Goal: Contribute content: Contribute content

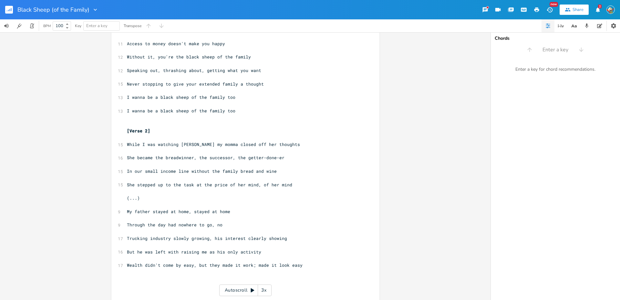
scroll to position [298, 0]
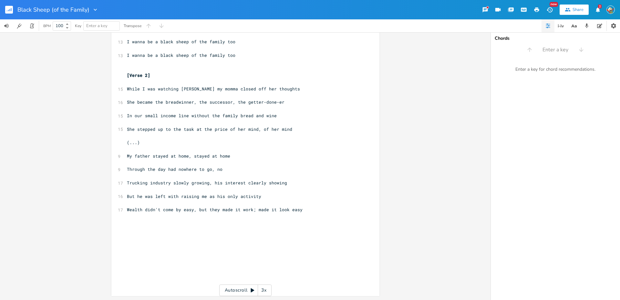
click at [303, 210] on pre "Wealth didn't come by easy, but they made it work; made it look easy" at bounding box center [242, 209] width 233 height 7
click at [307, 210] on pre "Wealth didn't come by easy, but they made it work; made it look easy" at bounding box center [242, 209] width 233 height 7
type textarea "easy"
drag, startPoint x: 190, startPoint y: 210, endPoint x: 179, endPoint y: 211, distance: 11.0
click at [179, 211] on span "Wealth didn't come by easy, but they made it work; made it look easy" at bounding box center [215, 210] width 176 height 6
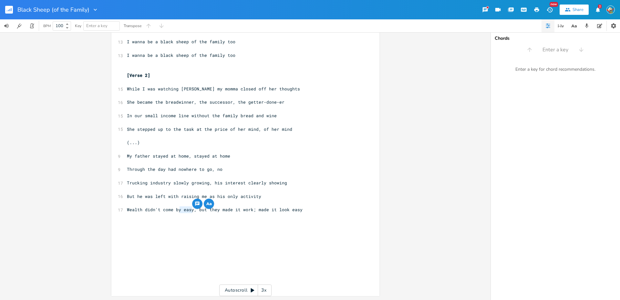
click at [180, 211] on span "Wealth didn't come by easy, but they made it work; made it look easy" at bounding box center [215, 210] width 176 height 6
type textarea "easy"
drag, startPoint x: 300, startPoint y: 211, endPoint x: 286, endPoint y: 209, distance: 14.3
click at [286, 209] on pre "Wealth didn't come by easy, but they made it work; made it look easy" at bounding box center [242, 209] width 233 height 7
type textarea "easy"
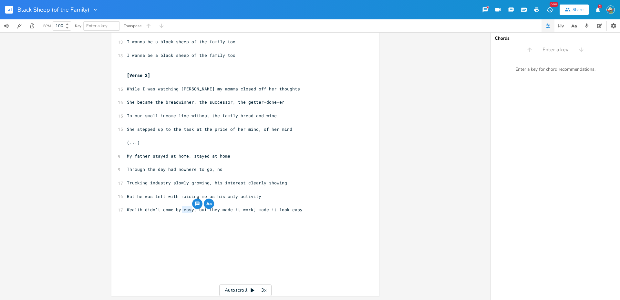
drag, startPoint x: 190, startPoint y: 210, endPoint x: 180, endPoint y: 210, distance: 9.4
click at [180, 210] on span "Wealth didn't come by easy, but they made it work; made it look easy" at bounding box center [215, 210] width 176 height 6
click at [175, 212] on pre "Wealth didn't come by easy, but they made it work; made it look easy" at bounding box center [242, 209] width 233 height 7
type textarea "by easy"
drag, startPoint x: 183, startPoint y: 210, endPoint x: 173, endPoint y: 211, distance: 10.7
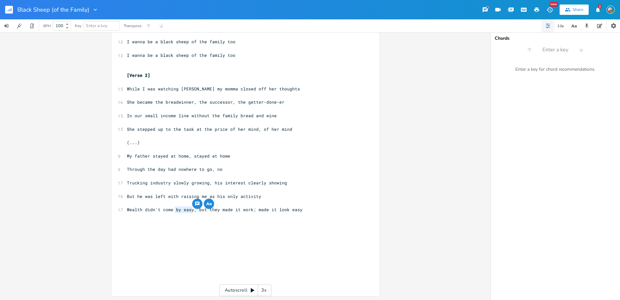
click at [173, 211] on span "Wealth didn't come by easy, but they made it work; made it look easy" at bounding box center [215, 210] width 176 height 6
click at [181, 210] on span "Wealth didn't by easycome , but they made it work; made it look easy" at bounding box center [215, 210] width 176 height 6
drag, startPoint x: 188, startPoint y: 208, endPoint x: 160, endPoint y: 209, distance: 27.4
click at [160, 209] on span "Wealth didn't by easycome , but they made it work; made it look easy" at bounding box center [215, 210] width 176 height 6
type textarea "grow on trees"
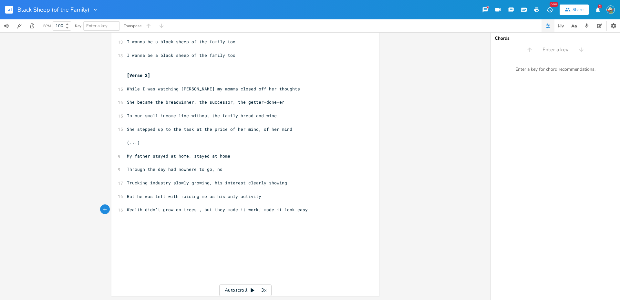
scroll to position [0, 26]
click at [308, 207] on pre "Wealth didn't grow on trees , but they made it work; made it look easy" at bounding box center [242, 209] width 233 height 7
click at [198, 208] on span "Wealth didn't grow on trees , but they made it work; made it look easy" at bounding box center [217, 210] width 181 height 6
click at [197, 210] on span "Wealth didn't grow on trees , but they made it work; made it look easy" at bounding box center [217, 210] width 181 height 6
type textarea "It makes me think, I want to be a black sheep of the family"
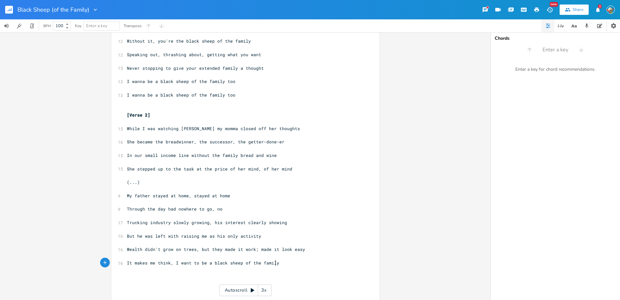
scroll to position [311, 0]
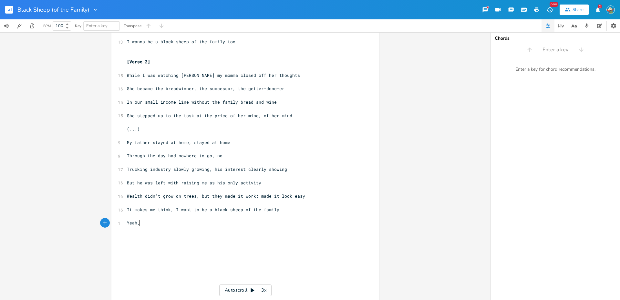
type textarea "Yeah,"
type textarea "Yeah, just the black sheep of the family"
type textarea "But it's not just me"
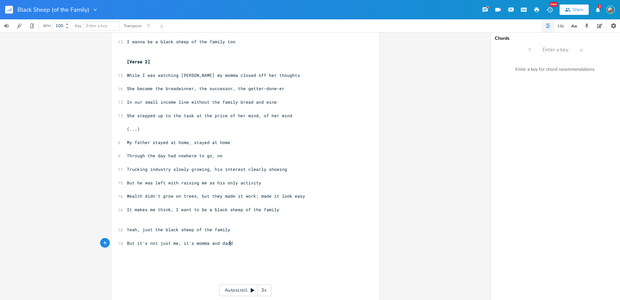
type textarea ", it's momma and daddy"
type textarea "and dad"
type textarea "my folks are seen"
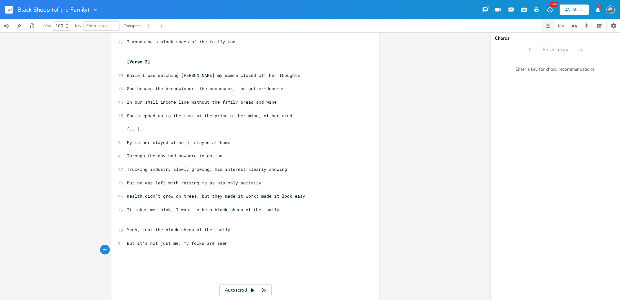
type textarea "A"
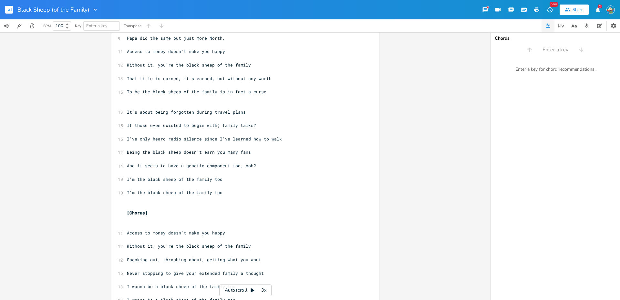
scroll to position [0, 0]
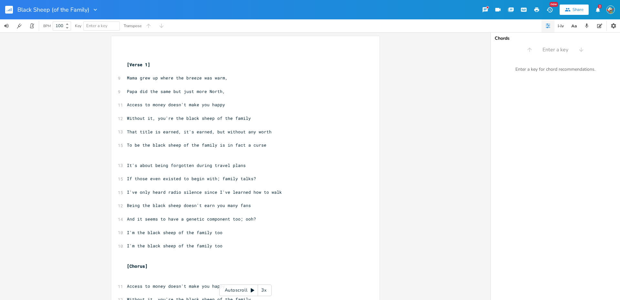
type textarea "As the black sheep of the family"
click at [7, 8] on rect "button" at bounding box center [9, 10] width 8 height 8
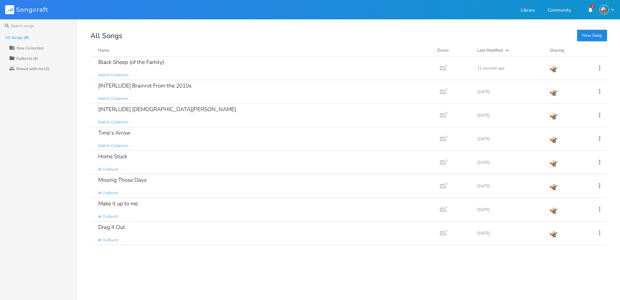
click at [593, 36] on button "New Song" at bounding box center [592, 36] width 30 height 12
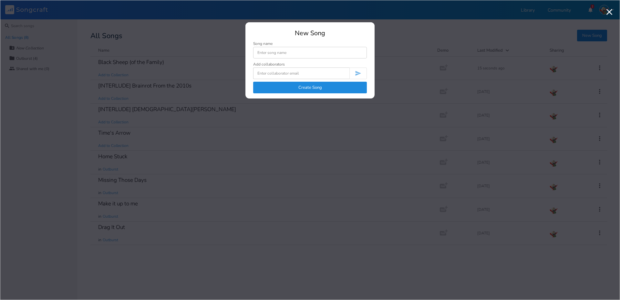
click at [297, 54] on input at bounding box center [310, 53] width 114 height 12
type input "E"
type input "B"
type input "I"
type input "Alone"
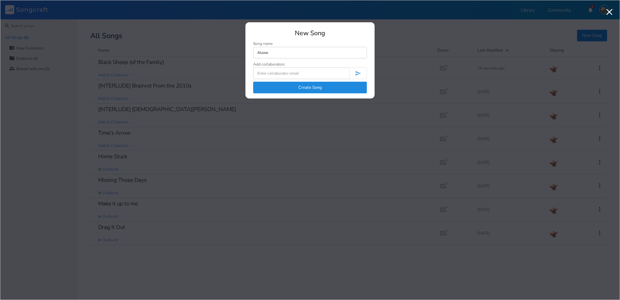
click at [325, 87] on button "Create Song" at bounding box center [310, 88] width 114 height 12
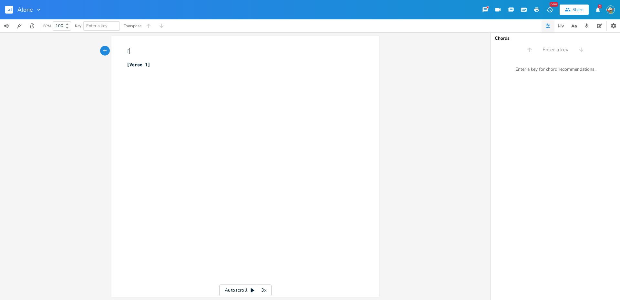
type textarea "[En"
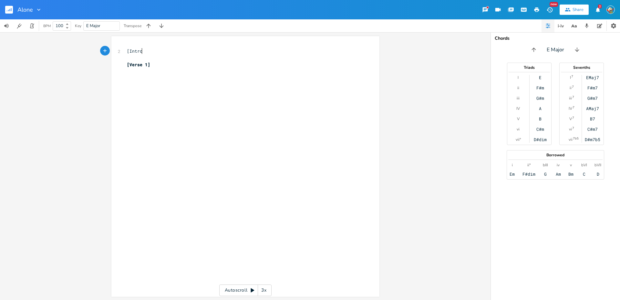
type textarea "Intro]"
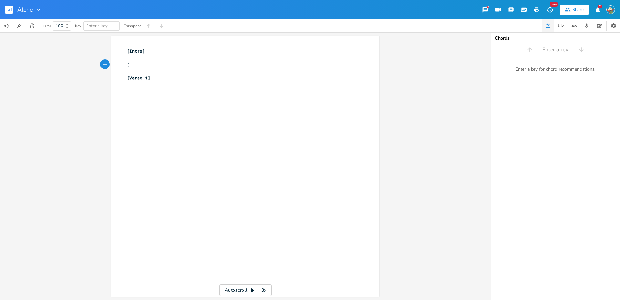
scroll to position [0, 2]
type textarea "(I live"
type textarea "Alone, ho friends, nowhere to go)"
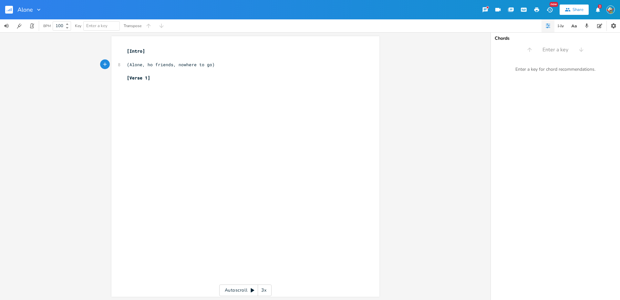
click at [148, 63] on span "(Alone, ho friends, nowhere to go)" at bounding box center [171, 65] width 88 height 6
type textarea "n"
type textarea "Staying in a"
type textarea "on a [DATE] night"
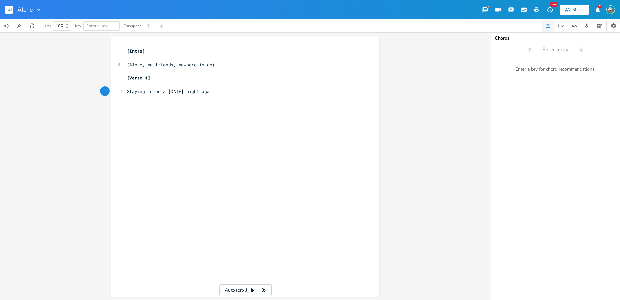
scroll to position [0, 12]
type textarea "again"
type textarea "gain"
type textarea "Wish I could keep my friends"
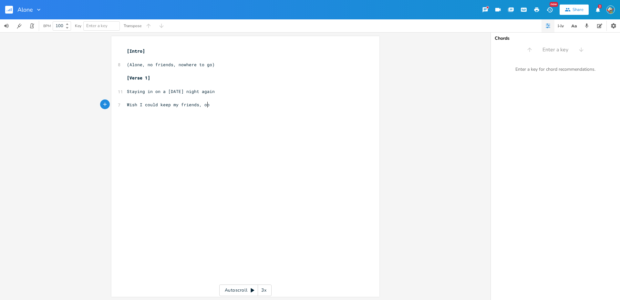
scroll to position [0, 9]
type textarea ", ooh"
type textarea "But the clock is ticking on"
type textarea "clock is ticking and I don't see any friendly faces"
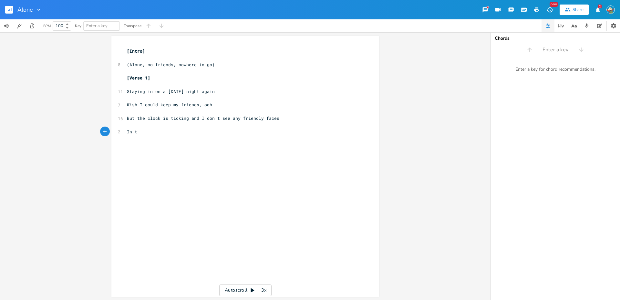
type textarea "In th"
type textarea "my doorway"
click at [165, 90] on div "[Intro] ​ 8 (Alone, no friends, nowhere to go) ​ [Verse 1] ​ 11 Staying in on a…" at bounding box center [242, 98] width 233 height 101
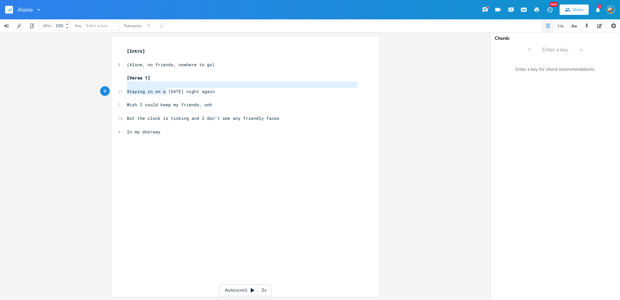
type textarea "Staying in on a"
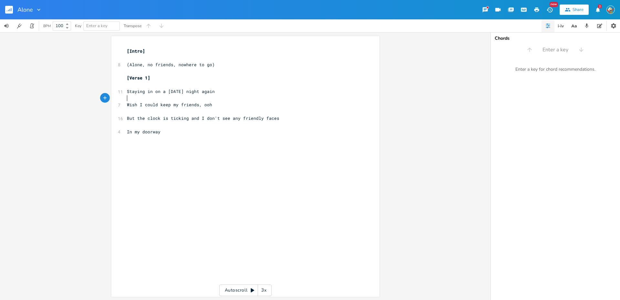
click at [161, 95] on pre "​" at bounding box center [242, 98] width 233 height 7
click at [161, 93] on span "Staying in on a [DATE] night again" at bounding box center [171, 91] width 88 height 6
click at [186, 118] on span "But the clock is ticking and I don't see any friendly faces" at bounding box center [203, 118] width 152 height 6
type textarea ","
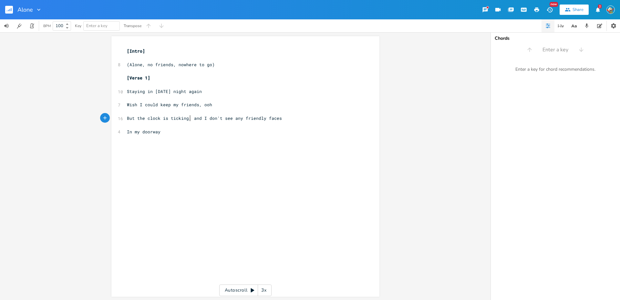
click at [176, 133] on pre "In my doorway" at bounding box center [242, 131] width 233 height 7
type textarea "In my doorway"
drag, startPoint x: 171, startPoint y: 131, endPoint x: 126, endPoint y: 130, distance: 45.2
click at [126, 130] on pre "In my doorway" at bounding box center [242, 131] width 233 height 7
click at [155, 137] on pre "​" at bounding box center [242, 138] width 233 height 7
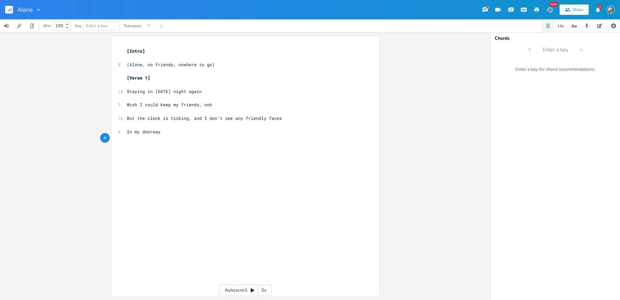
click at [159, 135] on pre "​" at bounding box center [242, 138] width 233 height 7
type textarea "It sucks to v"
type textarea "be lonely"
type textarea "[Chorus]"
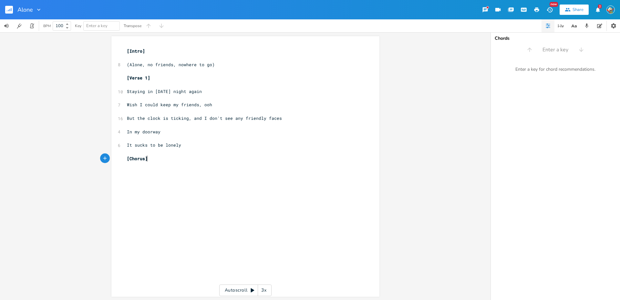
scroll to position [0, 16]
click at [180, 145] on pre "It sucks to be lonely" at bounding box center [242, 145] width 233 height 7
click at [143, 167] on pre "​" at bounding box center [242, 165] width 233 height 7
click at [141, 170] on pre "​" at bounding box center [242, 171] width 233 height 7
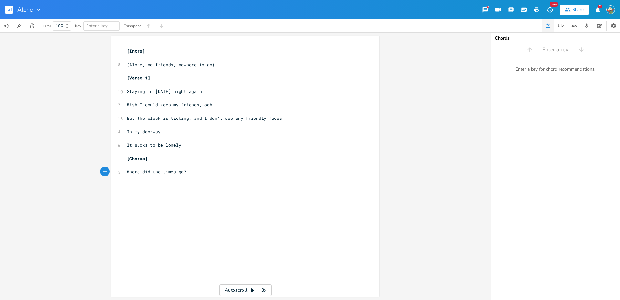
type textarea "Where did the times go?"
type textarea "where I wasn't alone?"
type textarea "Used to b"
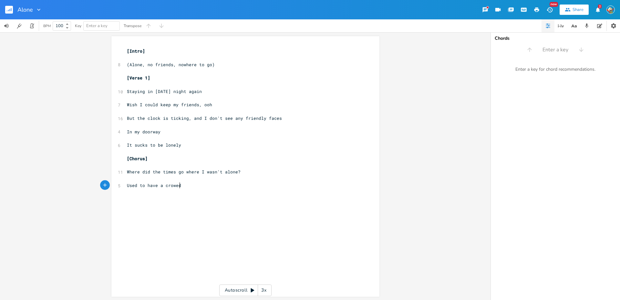
type textarea "have a crowed c"
type textarea "around me"
type textarea "d around me"
type textarea ", blasting music, partyyingh"
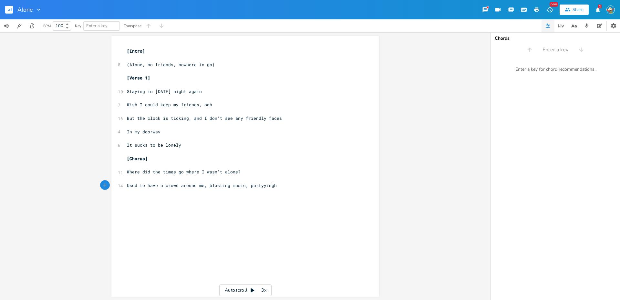
scroll to position [0, 53]
type textarea "ing"
type textarea "Home stops feeling like home, yea"
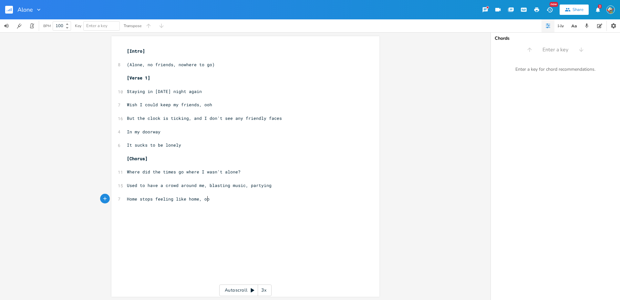
type textarea "ooh"
type textarea "When yu"
type textarea "ou're left all alone"
type textarea "I've been left all alone"
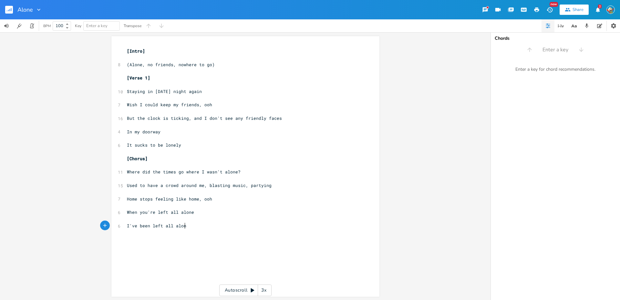
scroll to position [0, 42]
type textarea "[Verse 2]"
type textarea "I"
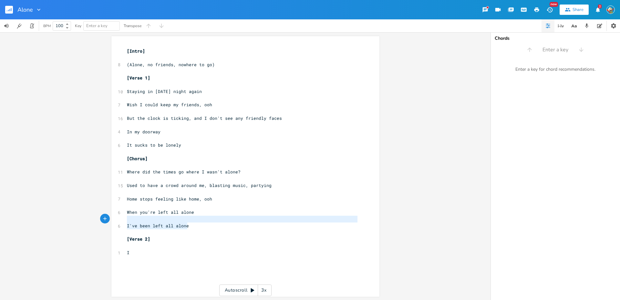
type textarea "I've been left all alone"
drag, startPoint x: 185, startPoint y: 226, endPoint x: 120, endPoint y: 225, distance: 64.2
click at [120, 225] on div "I've been left all alone x [Intro] ​ 8 (Alone, no friends, nowhere to go) ​ [Ve…" at bounding box center [245, 166] width 268 height 260
click at [137, 240] on pre "​" at bounding box center [242, 239] width 233 height 7
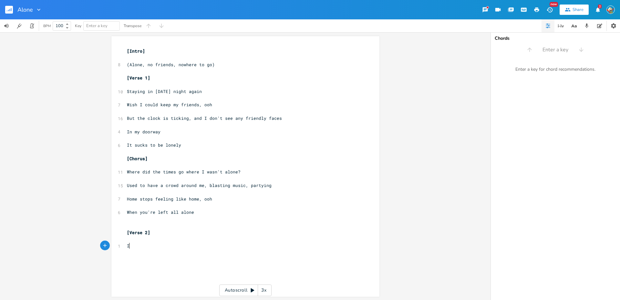
click at [138, 243] on pre "I" at bounding box center [242, 245] width 233 height 7
type textarea "'ve beenn"
type textarea "left all alone"
type textarea ", again"
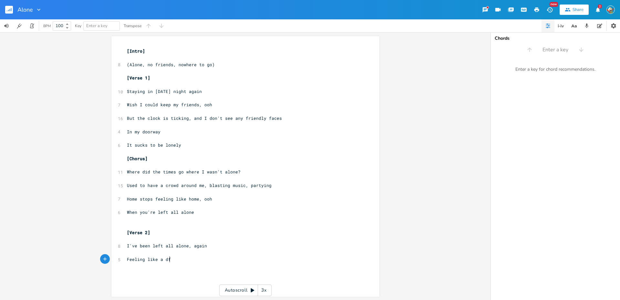
type textarea "Feeling like a dfo"
type textarea "og without a bone"
type textarea "A crab with"
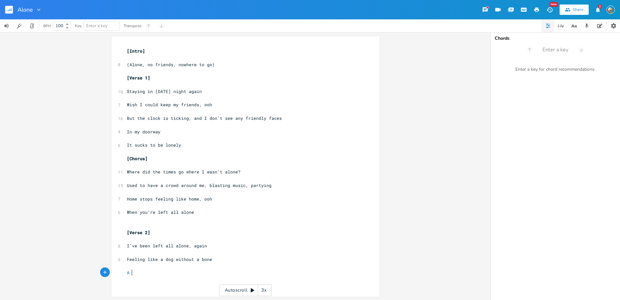
type textarea "jh"
type textarea "hermit crab with no shell to call home"
type textarea "But I've come to atone, for"
